Goal: Book appointment/travel/reservation

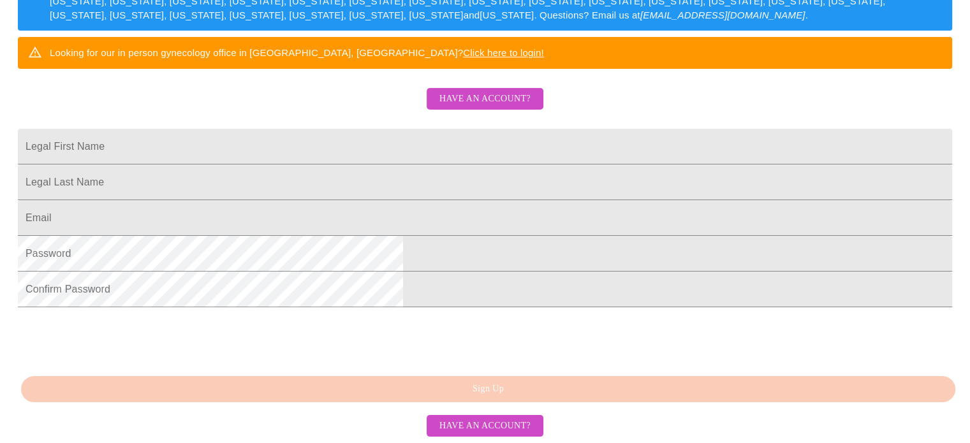
scroll to position [333, 0]
click at [485, 429] on span "Have an account?" at bounding box center [484, 426] width 91 height 16
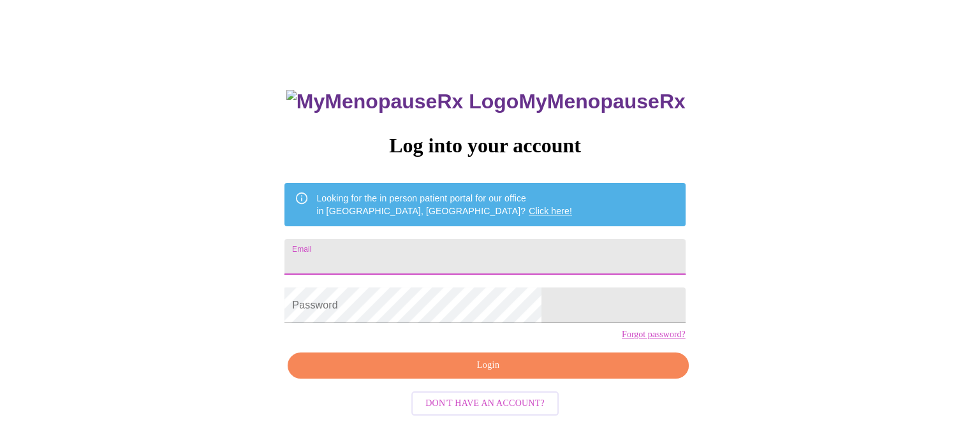
click at [411, 244] on input "Email" at bounding box center [484, 257] width 400 height 36
type input "[EMAIL_ADDRESS][DOMAIN_NAME]"
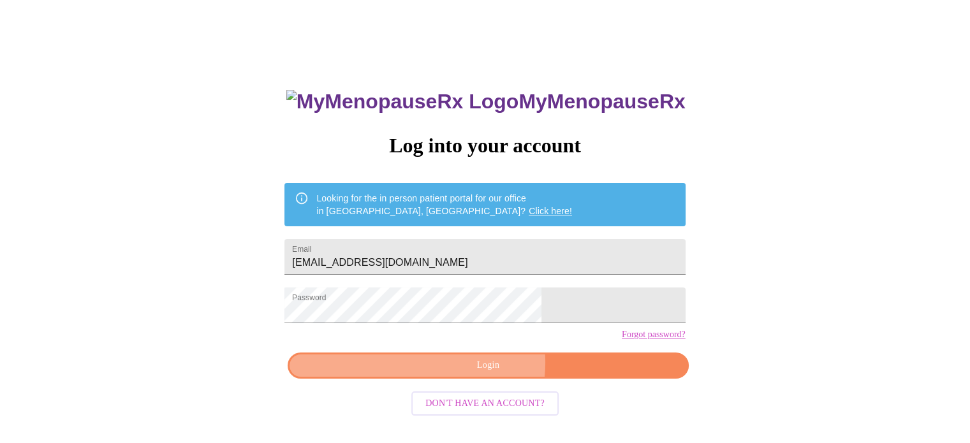
click at [480, 374] on span "Login" at bounding box center [487, 366] width 371 height 16
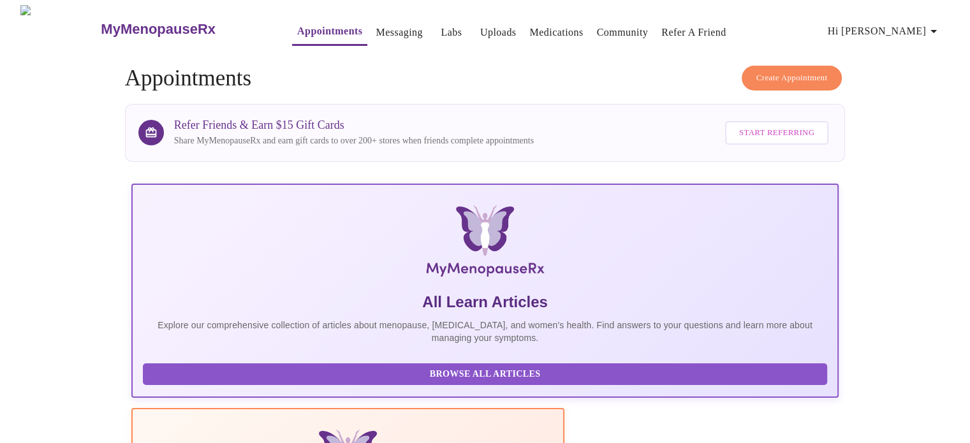
click at [930, 26] on icon "button" at bounding box center [933, 31] width 15 height 15
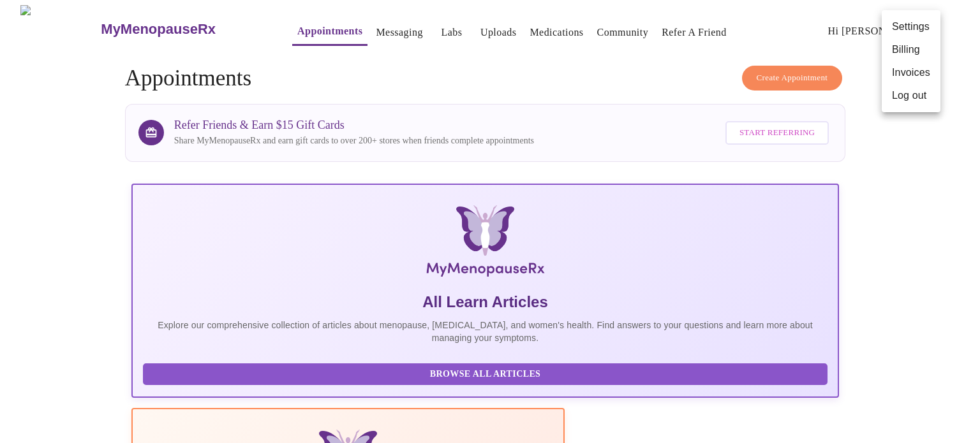
click at [944, 165] on div at bounding box center [490, 221] width 980 height 443
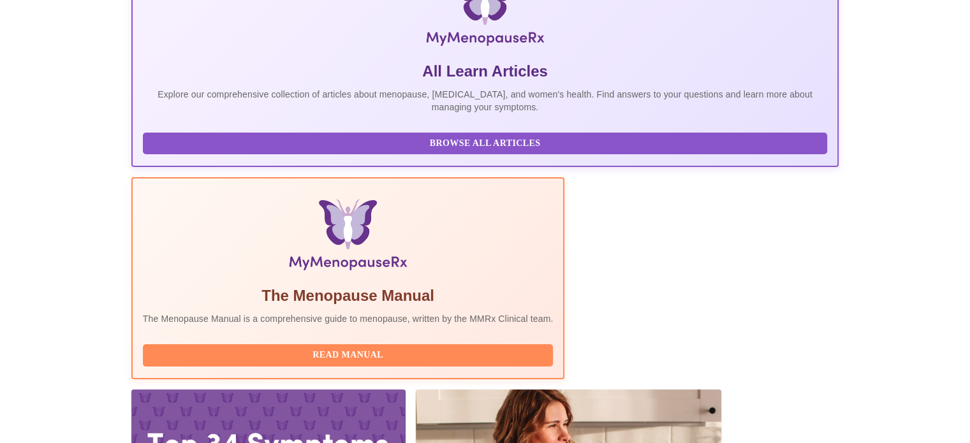
scroll to position [253, 0]
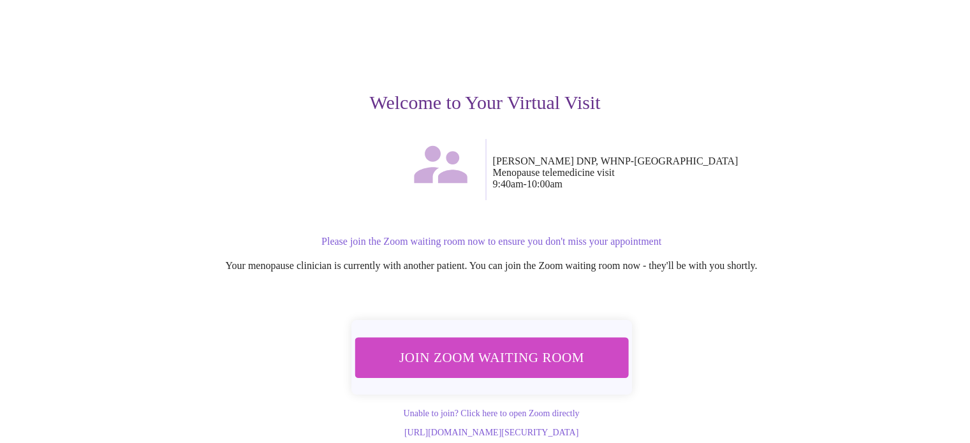
scroll to position [89, 0]
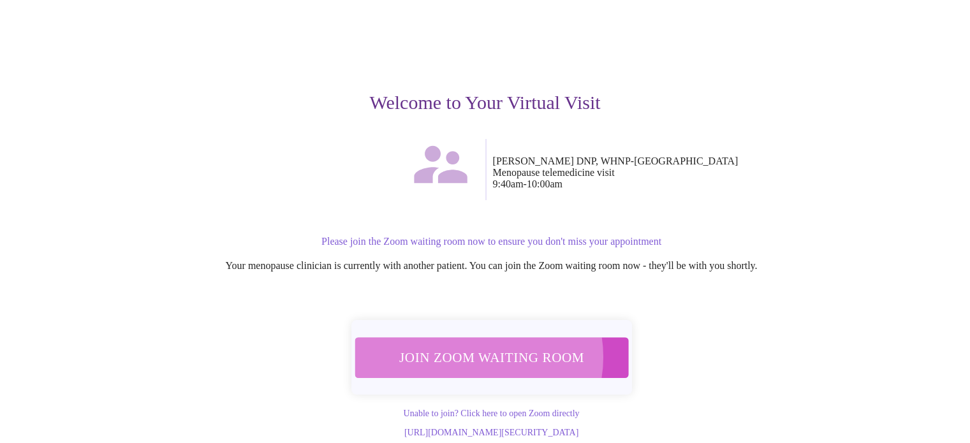
click at [473, 345] on span "Join Zoom Waiting Room" at bounding box center [491, 357] width 249 height 24
